Goal: Check status

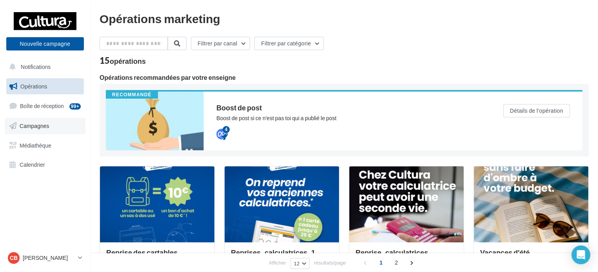
click at [32, 123] on span "Campagnes" at bounding box center [35, 126] width 30 height 7
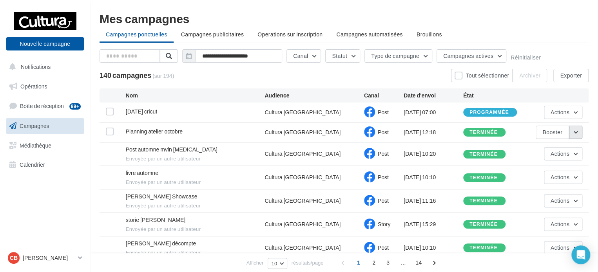
click at [572, 132] on button "button" at bounding box center [575, 132] width 13 height 13
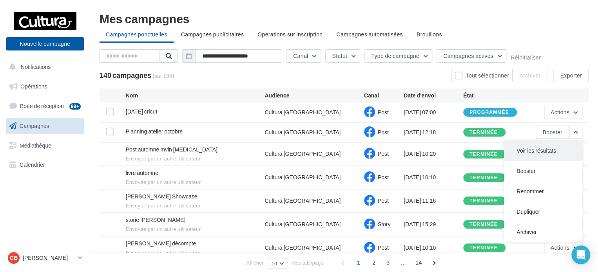
click at [545, 148] on button "Voir les résultats" at bounding box center [543, 151] width 78 height 20
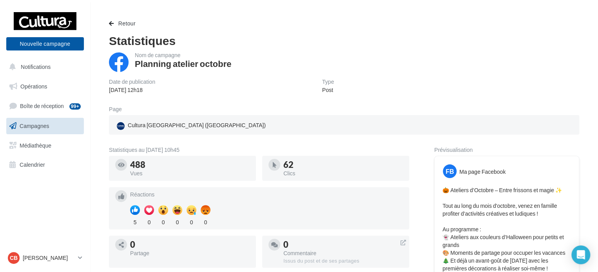
click at [38, 127] on span "Campagnes" at bounding box center [35, 126] width 30 height 7
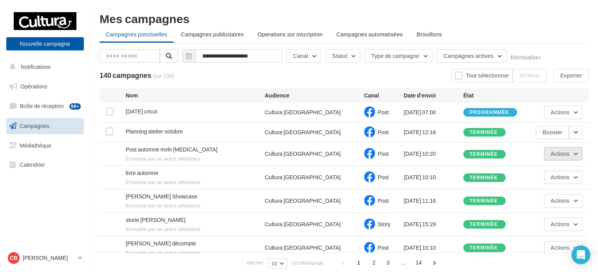
click at [575, 156] on button "Actions" at bounding box center [563, 153] width 38 height 13
click at [542, 172] on button "Voir les résultats" at bounding box center [543, 172] width 78 height 20
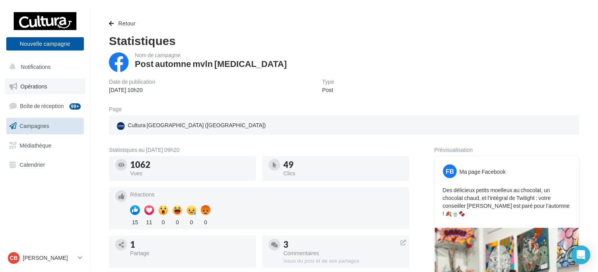
click at [38, 90] on link "Opérations" at bounding box center [45, 86] width 81 height 16
